Goal: Find contact information: Find contact information

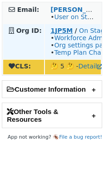
click at [54, 31] on strong "1JP5M" at bounding box center [62, 30] width 22 height 7
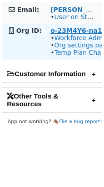
click at [69, 32] on strong "o-23M4Y6-na1" at bounding box center [77, 30] width 52 height 7
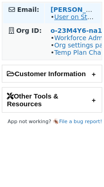
click at [82, 16] on link "User on Staging" at bounding box center [79, 16] width 51 height 7
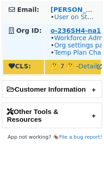
click at [63, 27] on strong "o-236SH4-na1" at bounding box center [76, 30] width 51 height 7
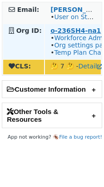
click at [77, 31] on strong "o-236SH4-na1" at bounding box center [76, 30] width 51 height 7
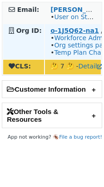
click at [61, 31] on strong "o-1J5Q62-na1" at bounding box center [75, 30] width 48 height 7
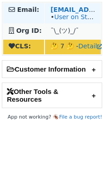
click at [68, 5] on td "dongdong.peng@daikincomfort.com • User on Staging" at bounding box center [73, 13] width 56 height 20
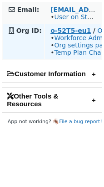
click at [54, 30] on strong "o-52T5-eu1" at bounding box center [71, 30] width 41 height 7
click at [66, 30] on strong "o-52T5-eu1" at bounding box center [71, 30] width 41 height 7
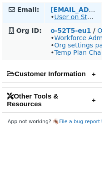
click at [77, 14] on link "User on Staging" at bounding box center [79, 16] width 51 height 7
click at [68, 20] on link "User on Staging" at bounding box center [79, 16] width 51 height 7
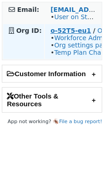
click at [63, 31] on strong "o-52T5-eu1" at bounding box center [71, 30] width 41 height 7
click at [62, 29] on strong "o-52T5-eu1" at bounding box center [71, 30] width 41 height 7
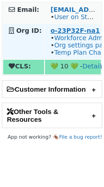
click at [68, 30] on strong "o-23P32F-na1" at bounding box center [76, 30] width 50 height 7
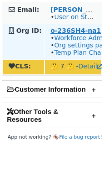
click at [58, 29] on strong "o-236SH4-na1" at bounding box center [76, 30] width 51 height 7
click at [79, 32] on strong "o-1J5Q62-na1" at bounding box center [75, 30] width 48 height 7
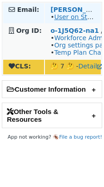
click at [66, 14] on link "User on Staging" at bounding box center [79, 16] width 51 height 7
